Goal: Task Accomplishment & Management: Complete application form

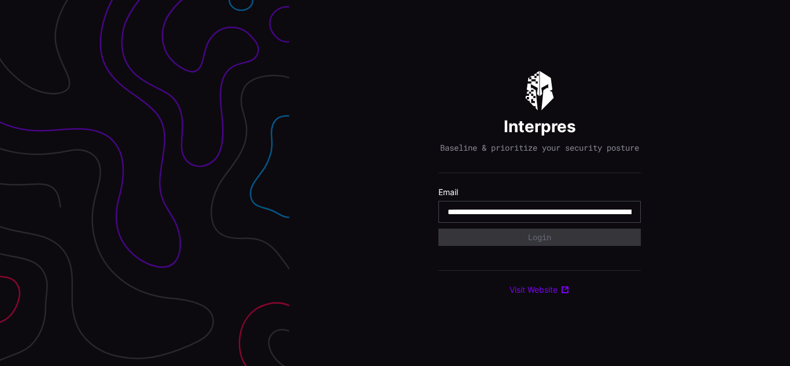
click at [539, 217] on input "**********" at bounding box center [539, 212] width 184 height 10
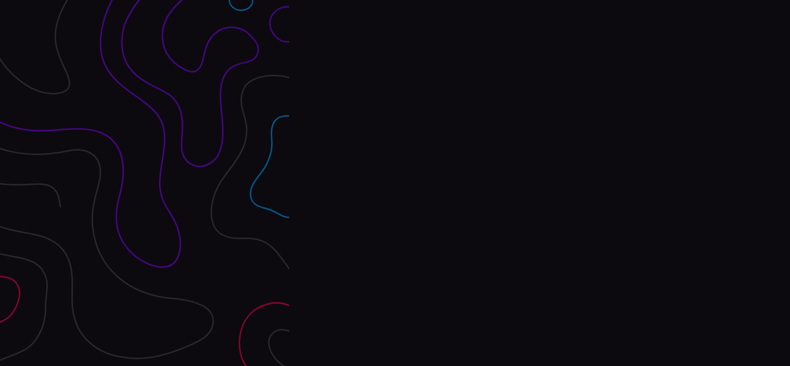
click at [395, 183] on div "Interpres Baseline & prioritize your security posture Email Login Visit Website" at bounding box center [539, 183] width 501 height 366
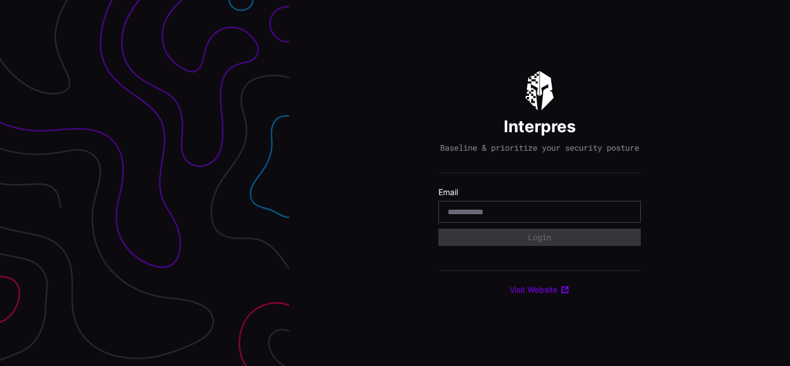
click at [395, 183] on div "Interpres Baseline & prioritize your security posture Email Login Visit Website" at bounding box center [539, 183] width 501 height 366
